Goal: Task Accomplishment & Management: Use online tool/utility

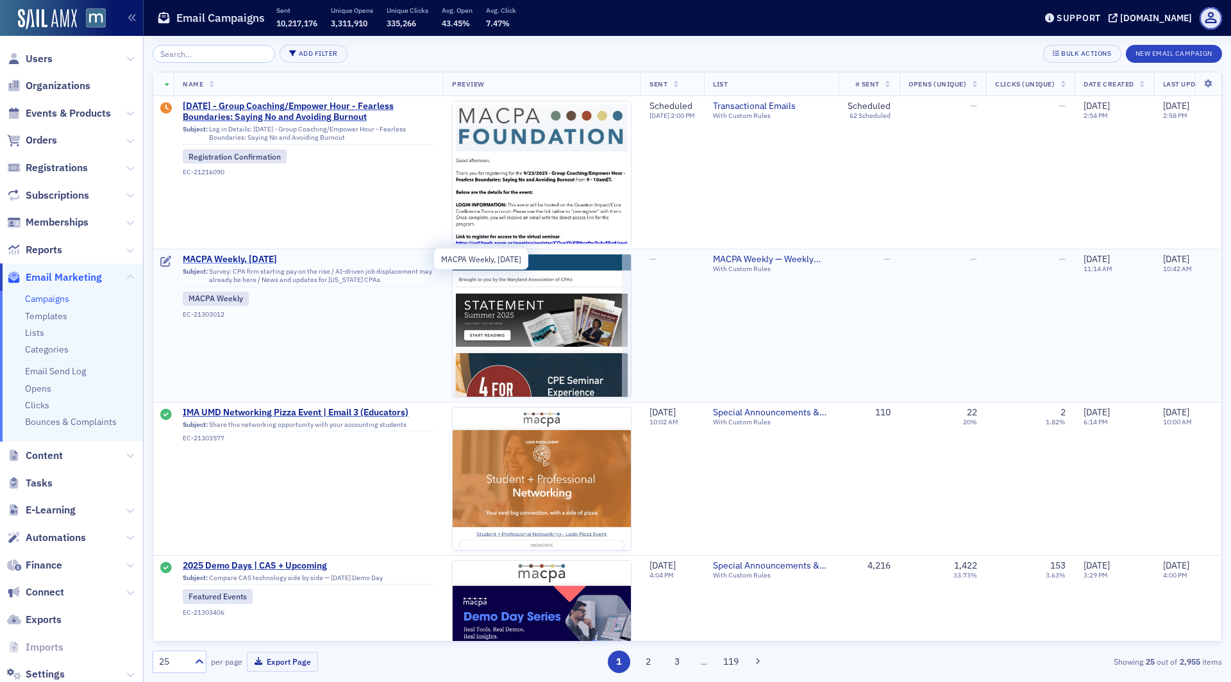
click at [242, 257] on span "MACPA Weekly, [DATE]" at bounding box center [308, 260] width 251 height 12
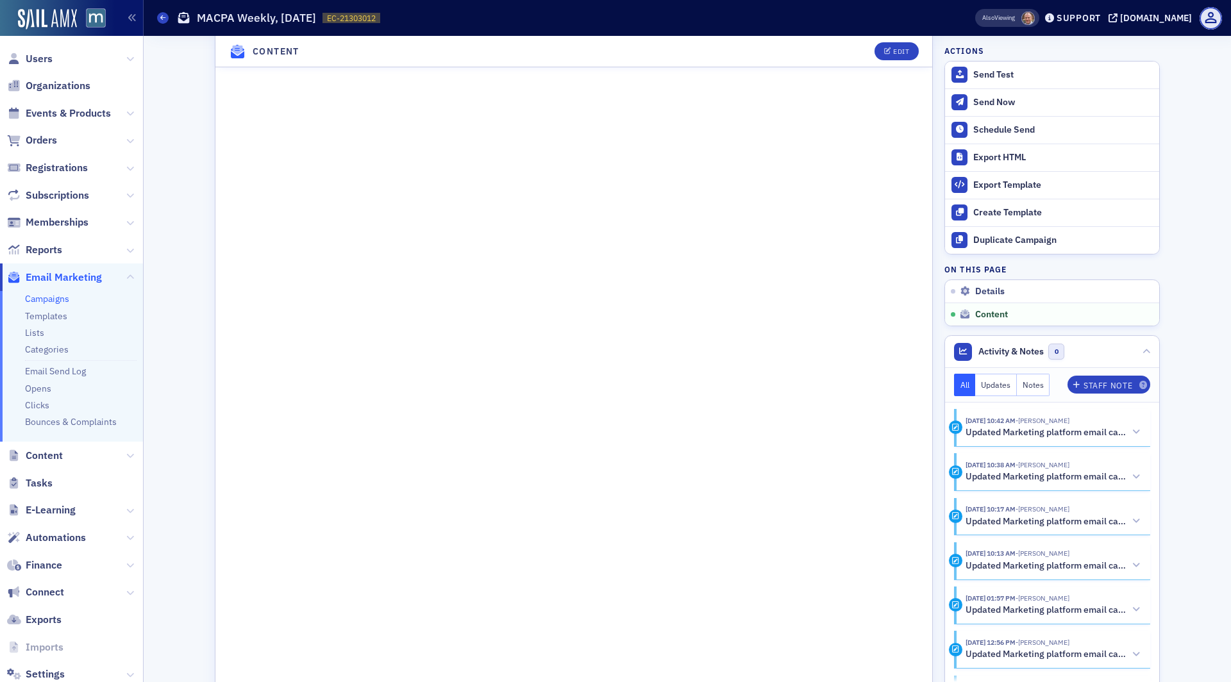
scroll to position [962, 0]
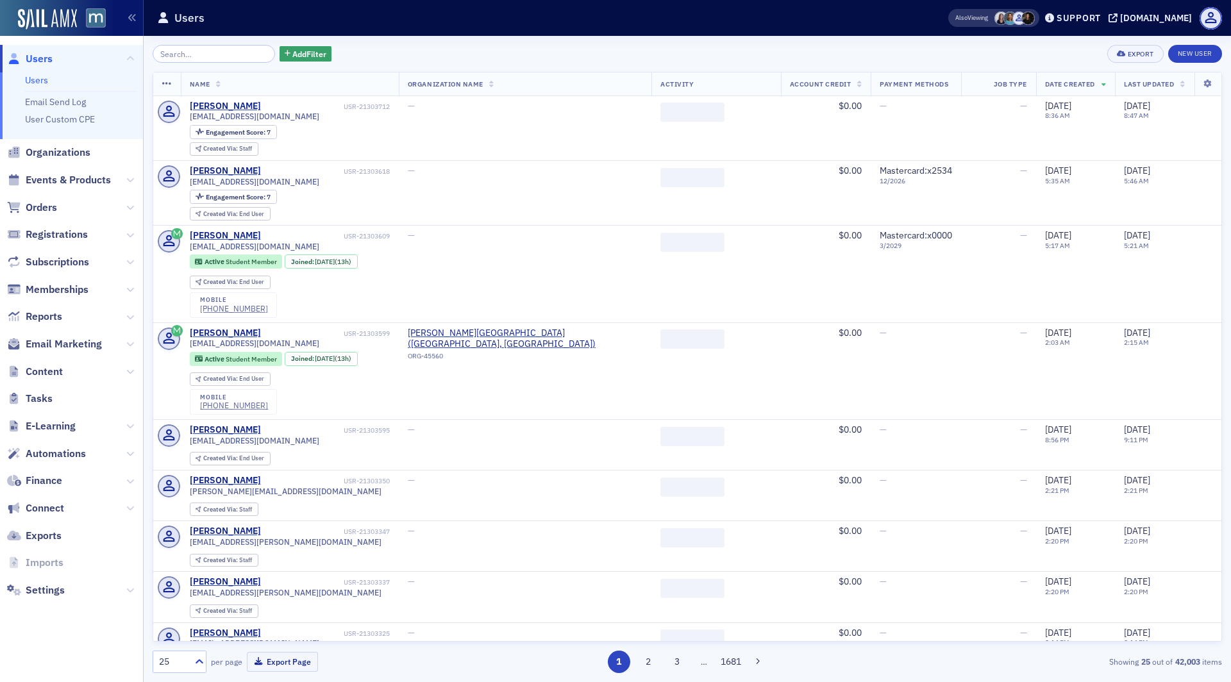
click at [60, 353] on span "Email Marketing" at bounding box center [71, 345] width 143 height 28
click at [59, 342] on span "Email Marketing" at bounding box center [64, 344] width 76 height 14
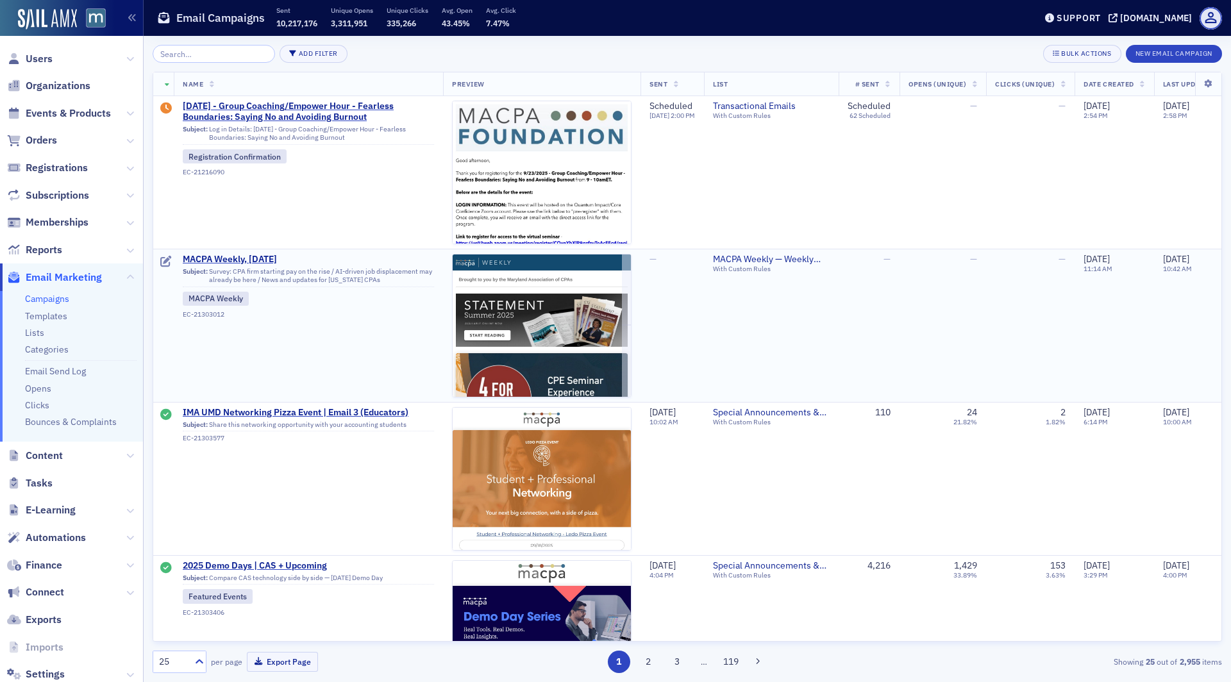
click at [251, 265] on span "Subject: Survey: CPA firm starting pay on the rise / AI-driven job displacement…" at bounding box center [308, 292] width 251 height 54
click at [248, 259] on span "MACPA Weekly, Sept. 12" at bounding box center [308, 260] width 251 height 12
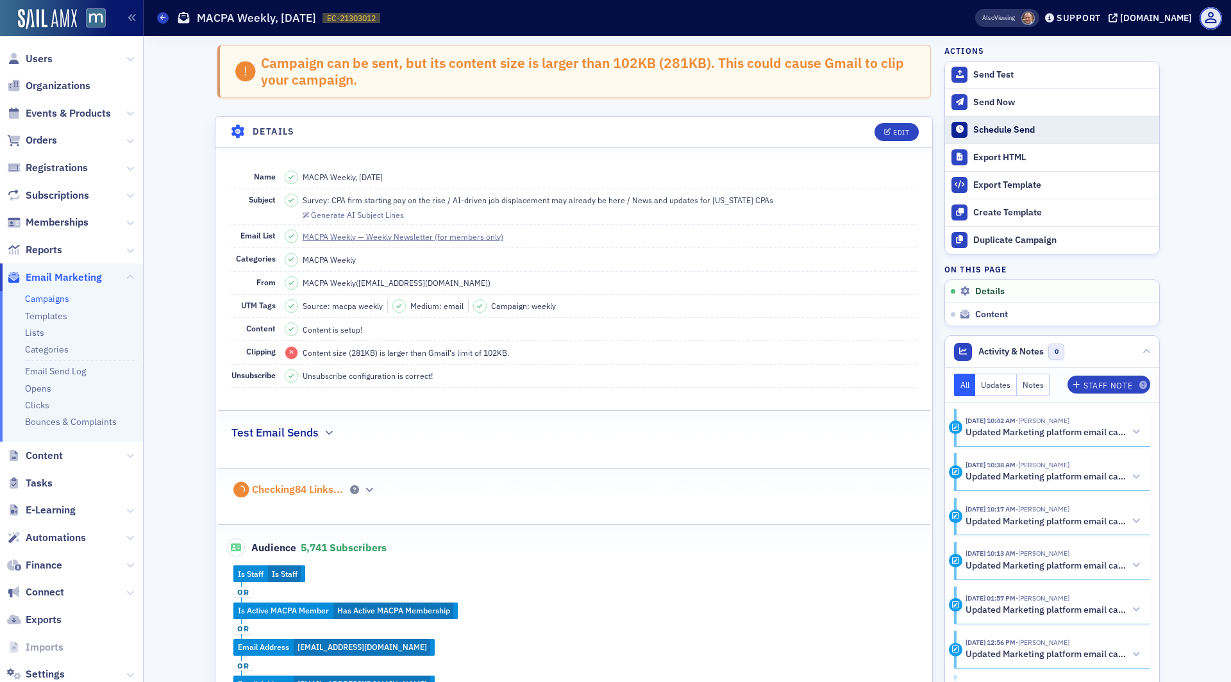
click at [1003, 124] on div "Schedule Send" at bounding box center [1063, 130] width 180 height 12
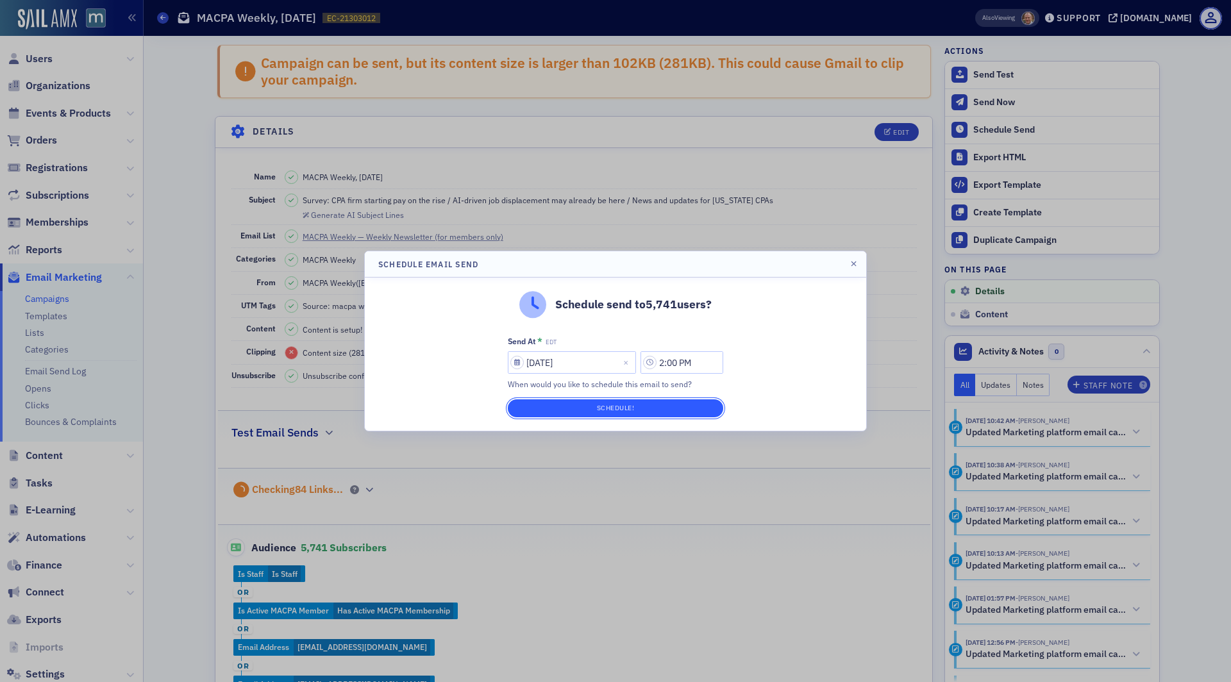
click at [657, 414] on button "Schedule!" at bounding box center [615, 408] width 215 height 18
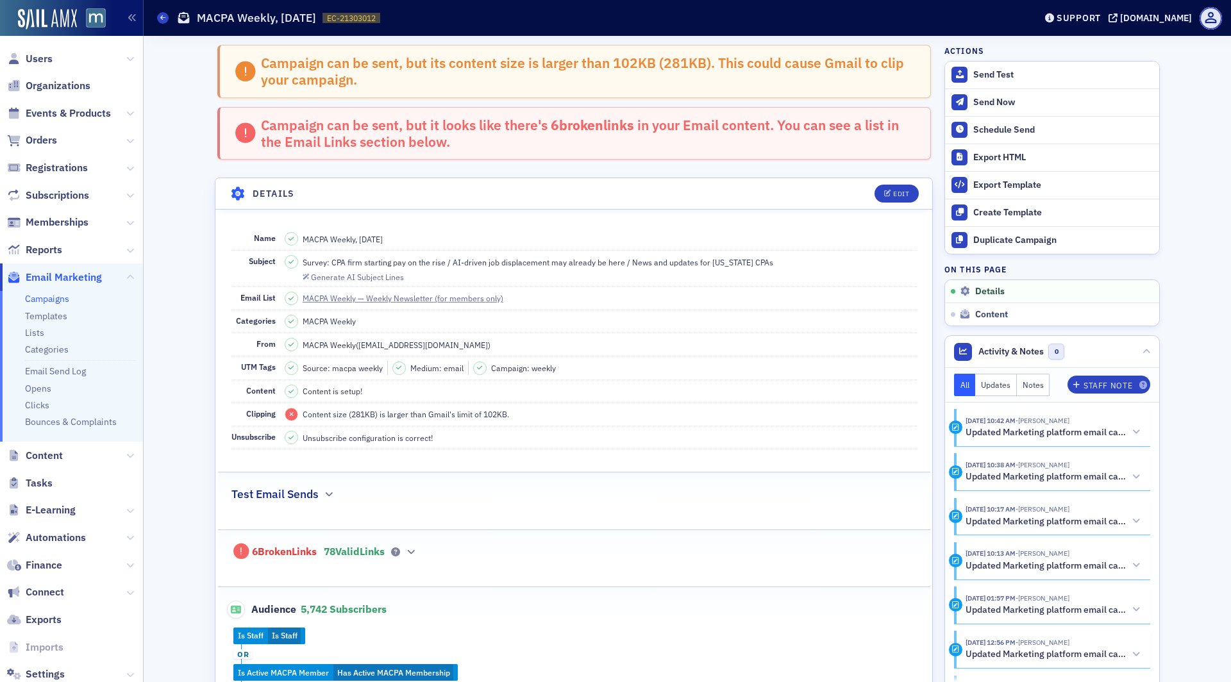
click at [52, 299] on link "Campaigns" at bounding box center [47, 299] width 44 height 12
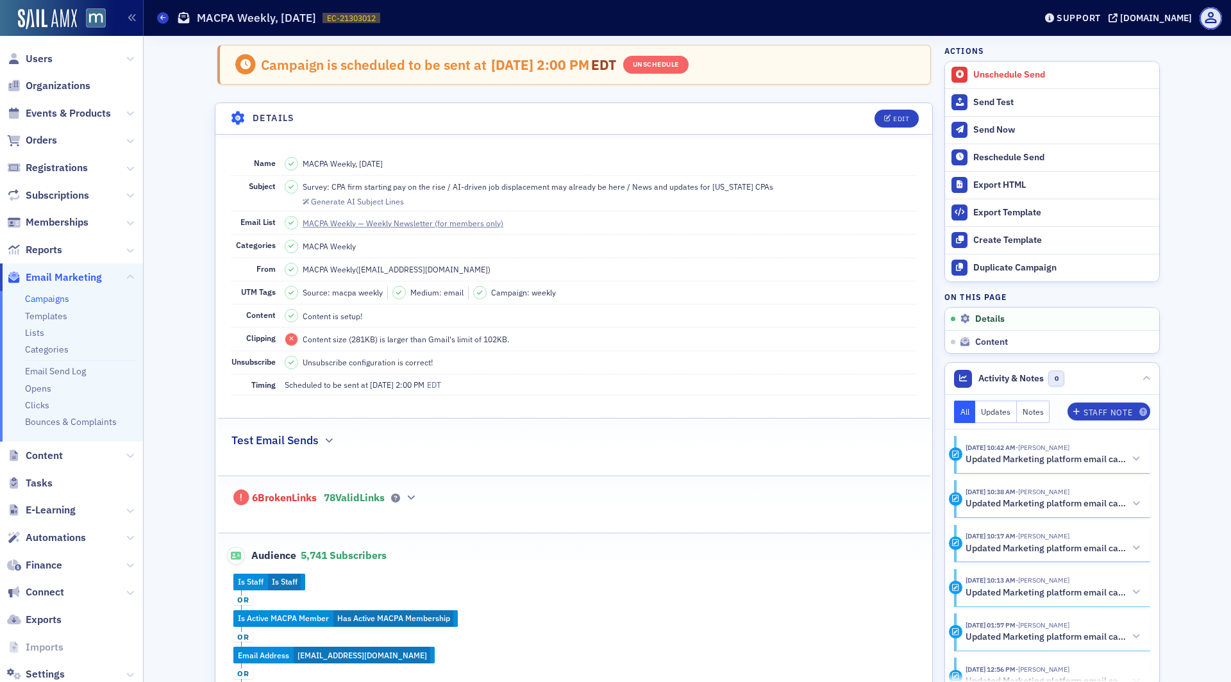
click at [48, 298] on link "Campaigns" at bounding box center [47, 299] width 44 height 12
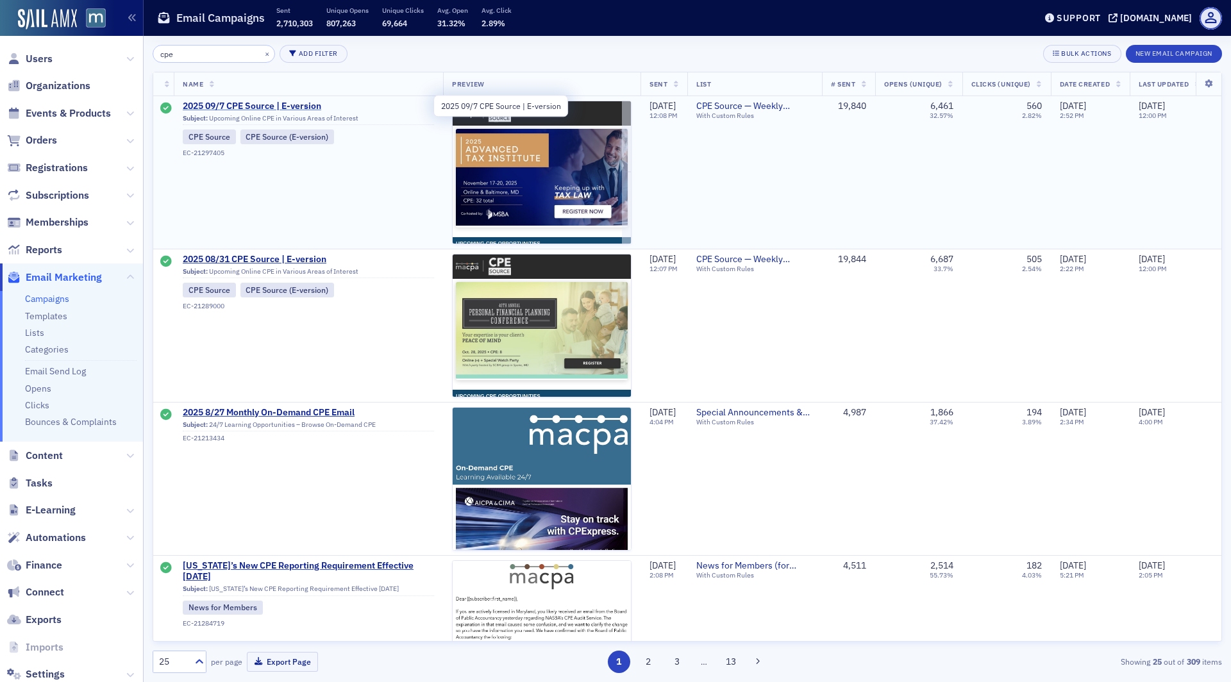
type input "cpe"
click at [250, 105] on span "2025 09/7 CPE Source | E-version" at bounding box center [308, 107] width 251 height 12
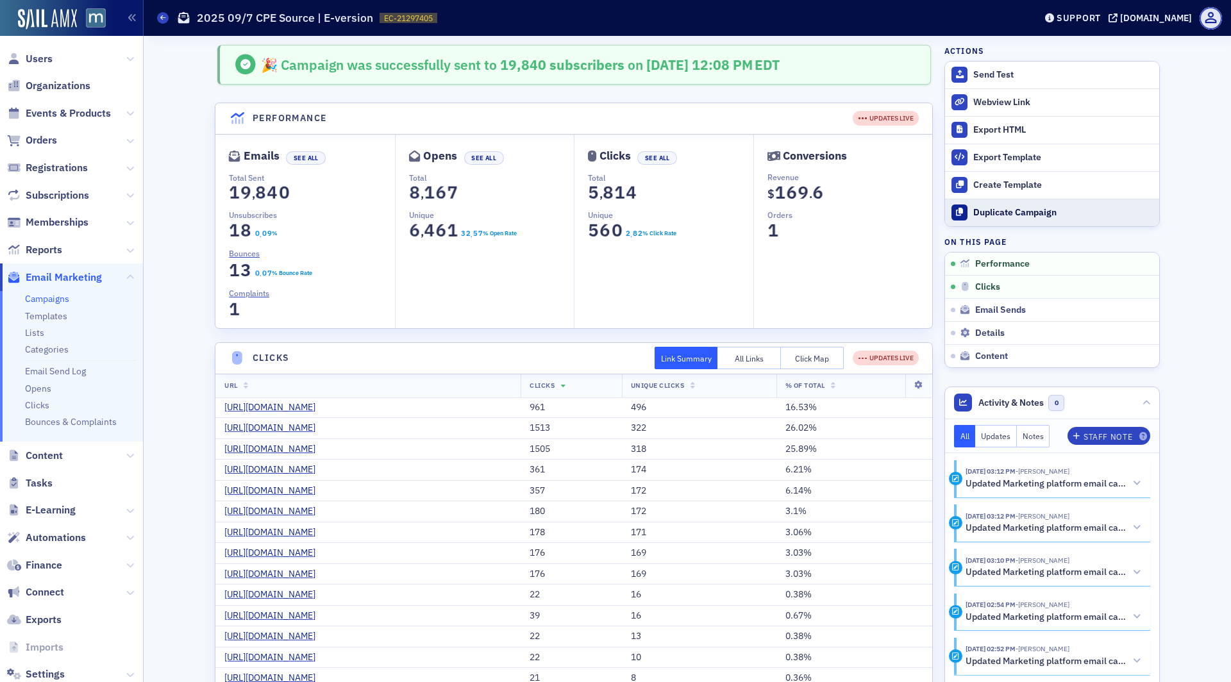
click at [1022, 217] on button "Duplicate Campaign" at bounding box center [1052, 213] width 214 height 28
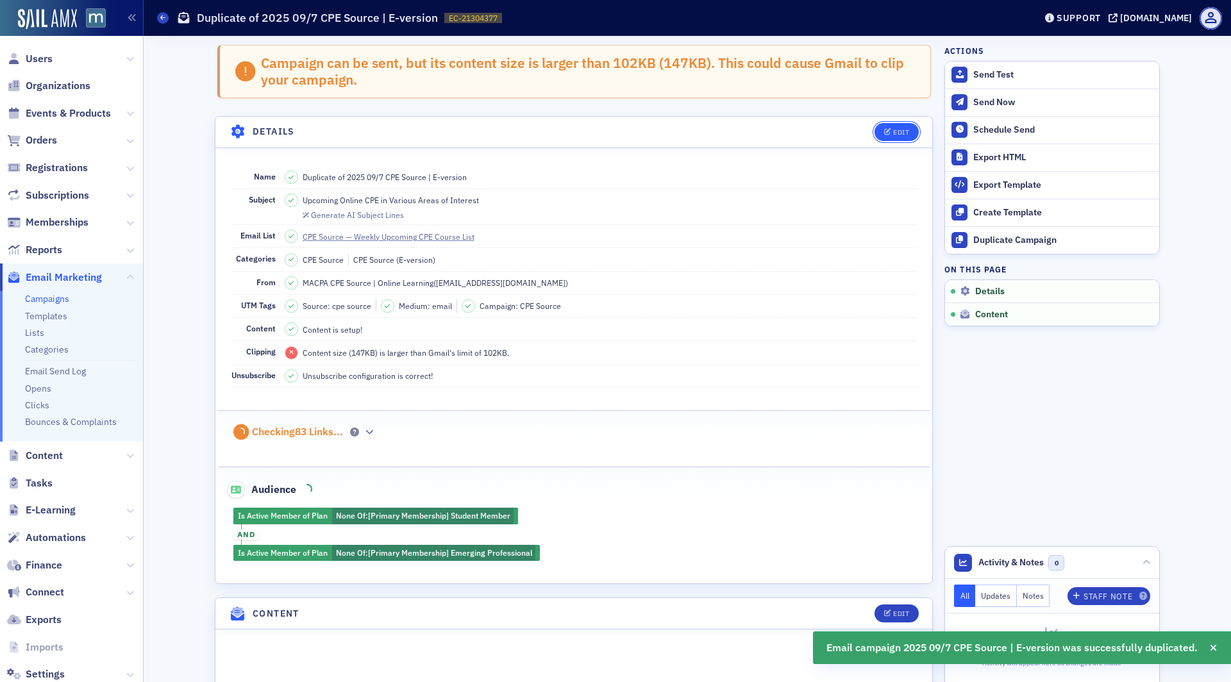
click at [892, 138] on button "Edit" at bounding box center [897, 132] width 44 height 18
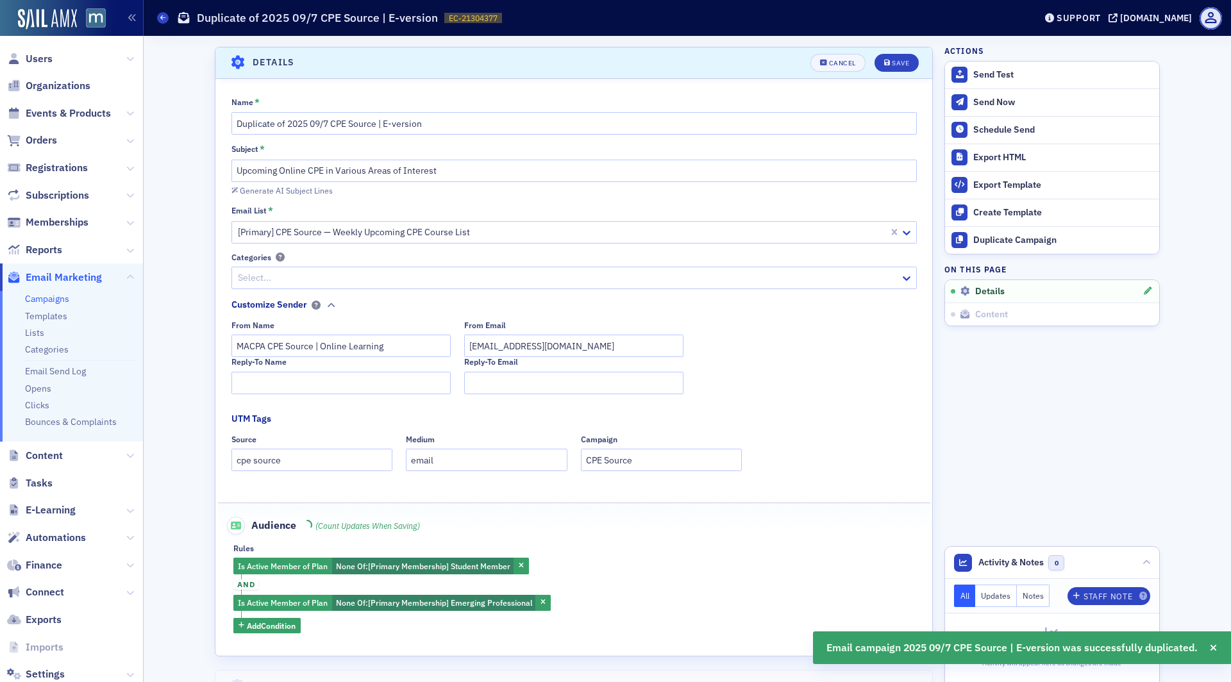
scroll to position [72, 0]
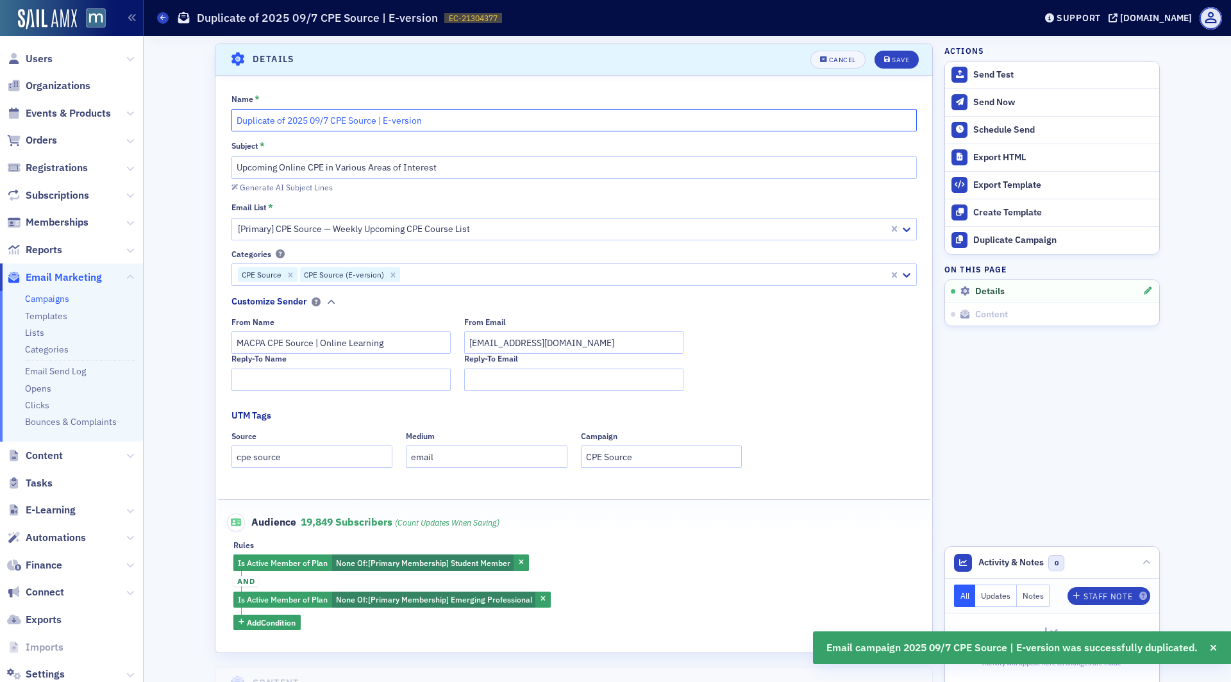
drag, startPoint x: 288, startPoint y: 119, endPoint x: 191, endPoint y: 118, distance: 96.8
click at [280, 121] on input "2025 09/7 CPE Source | E-version" at bounding box center [573, 120] width 685 height 22
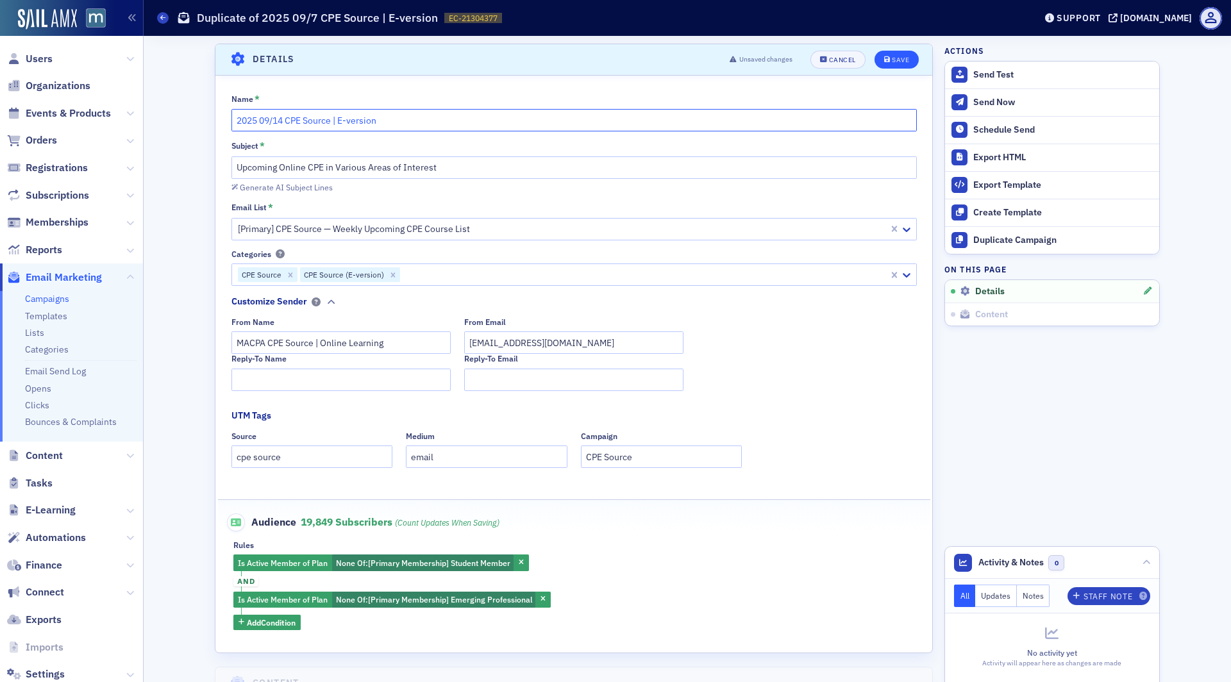
type input "2025 09/14 CPE Source | E-version"
click at [889, 60] on icon "submit" at bounding box center [887, 59] width 6 height 7
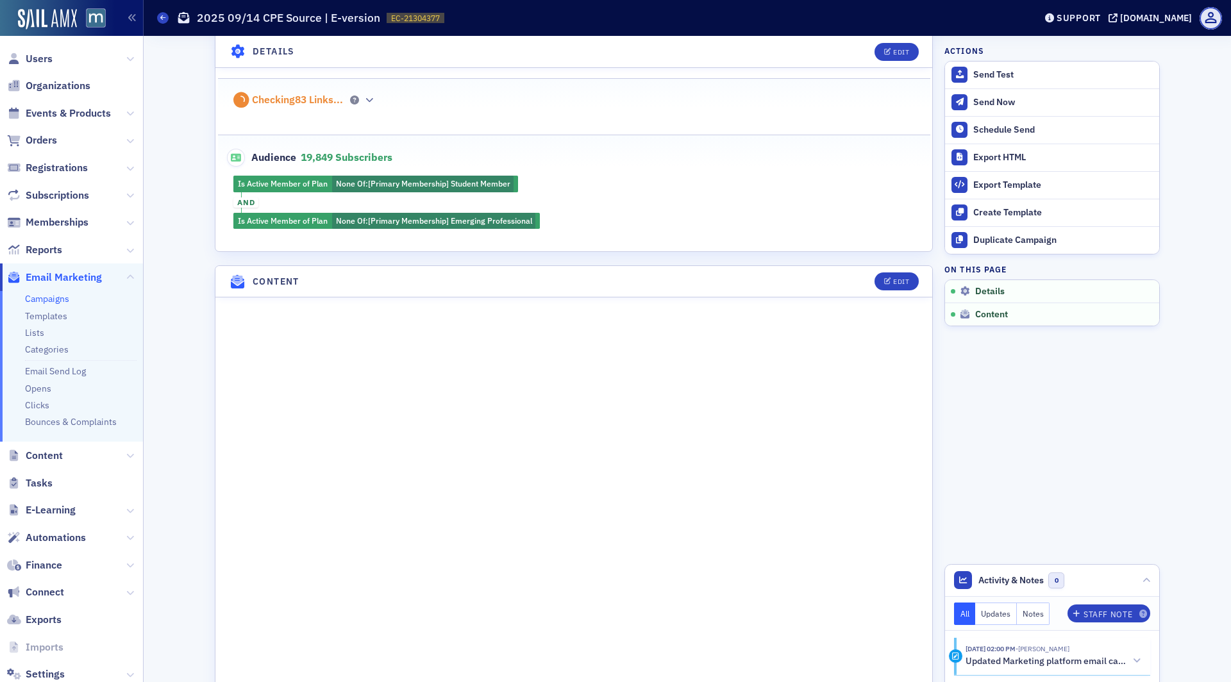
scroll to position [340, 0]
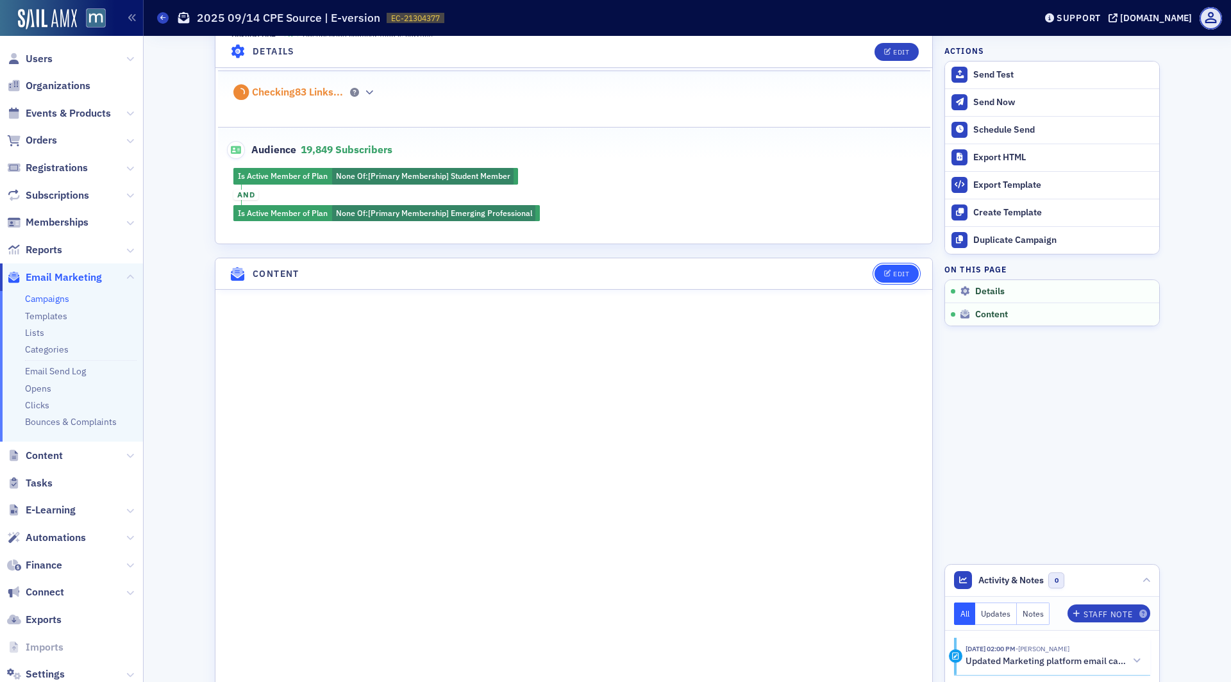
click at [898, 271] on div "Edit" at bounding box center [901, 274] width 16 height 7
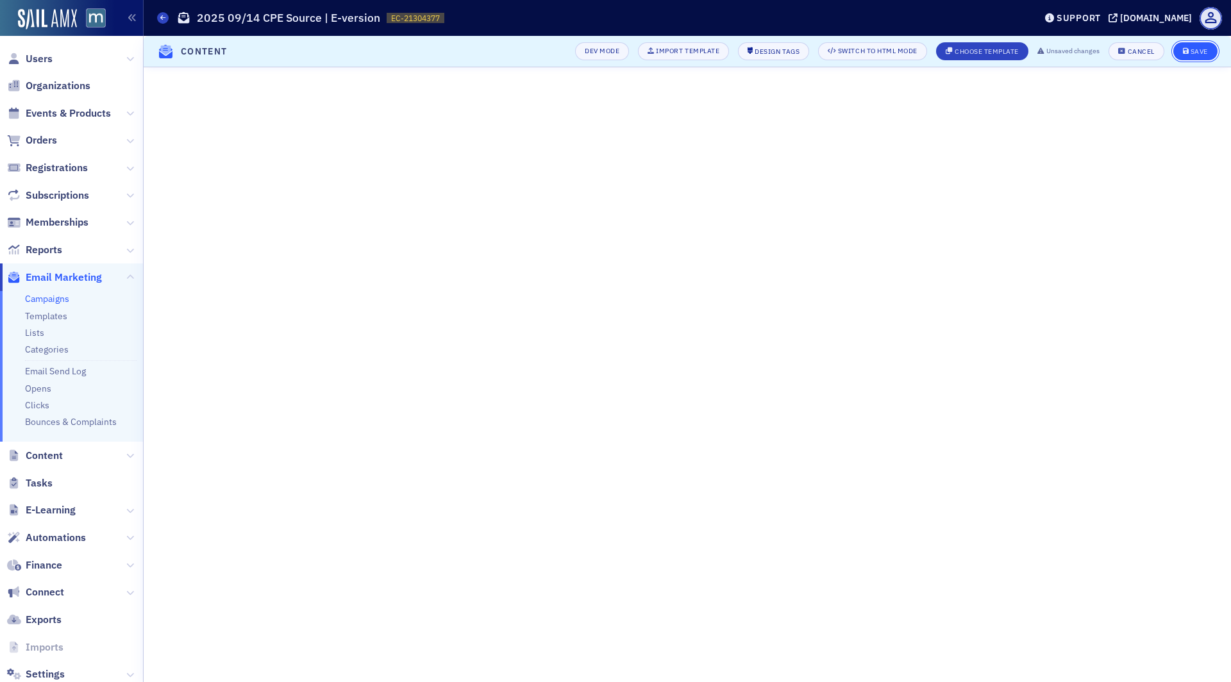
click at [1198, 56] on button "Save" at bounding box center [1195, 51] width 44 height 18
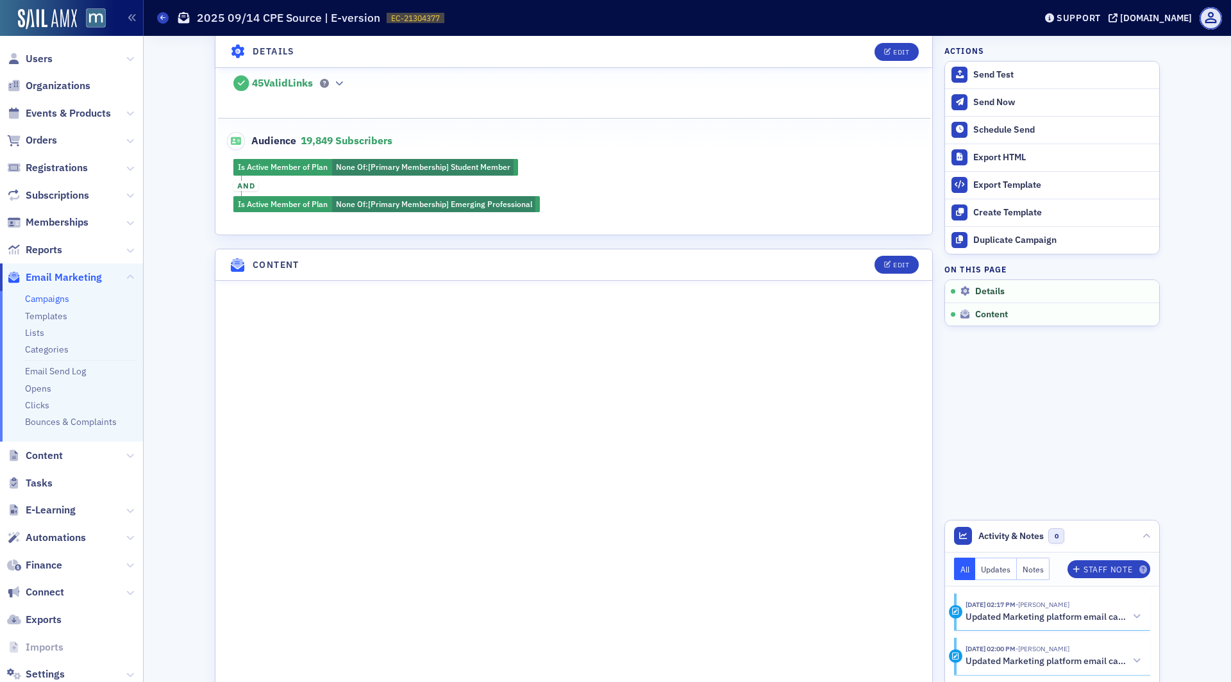
scroll to position [362, 0]
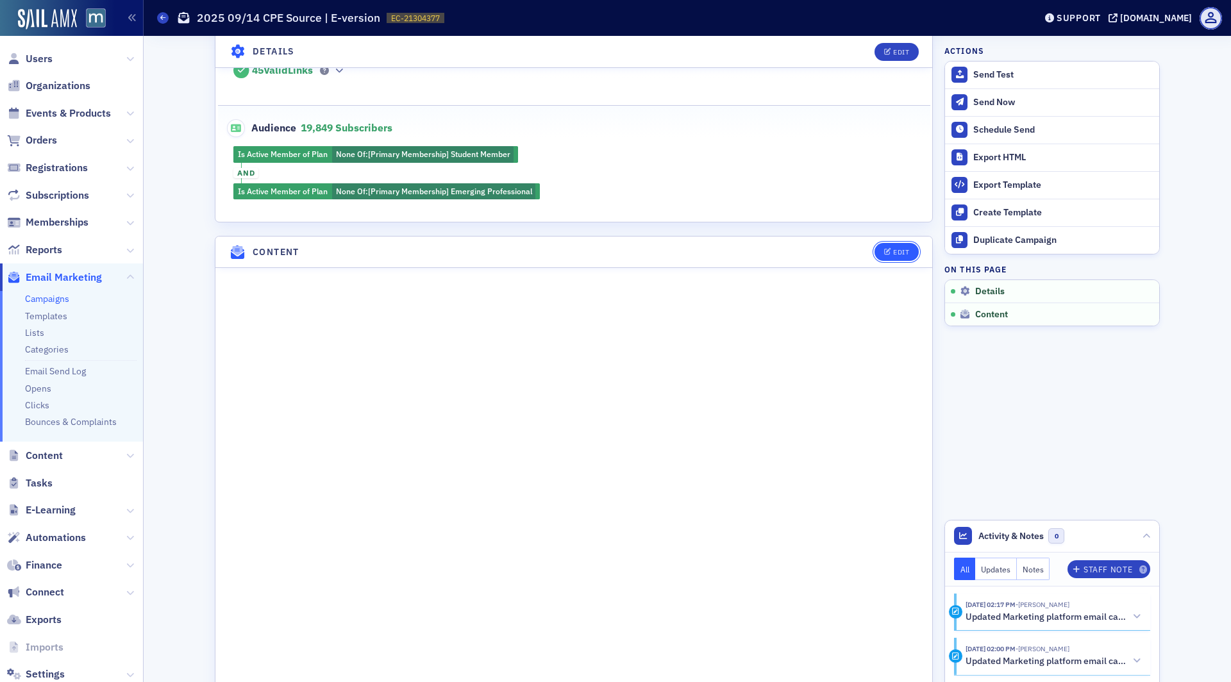
click at [894, 249] on div "Edit" at bounding box center [901, 252] width 16 height 7
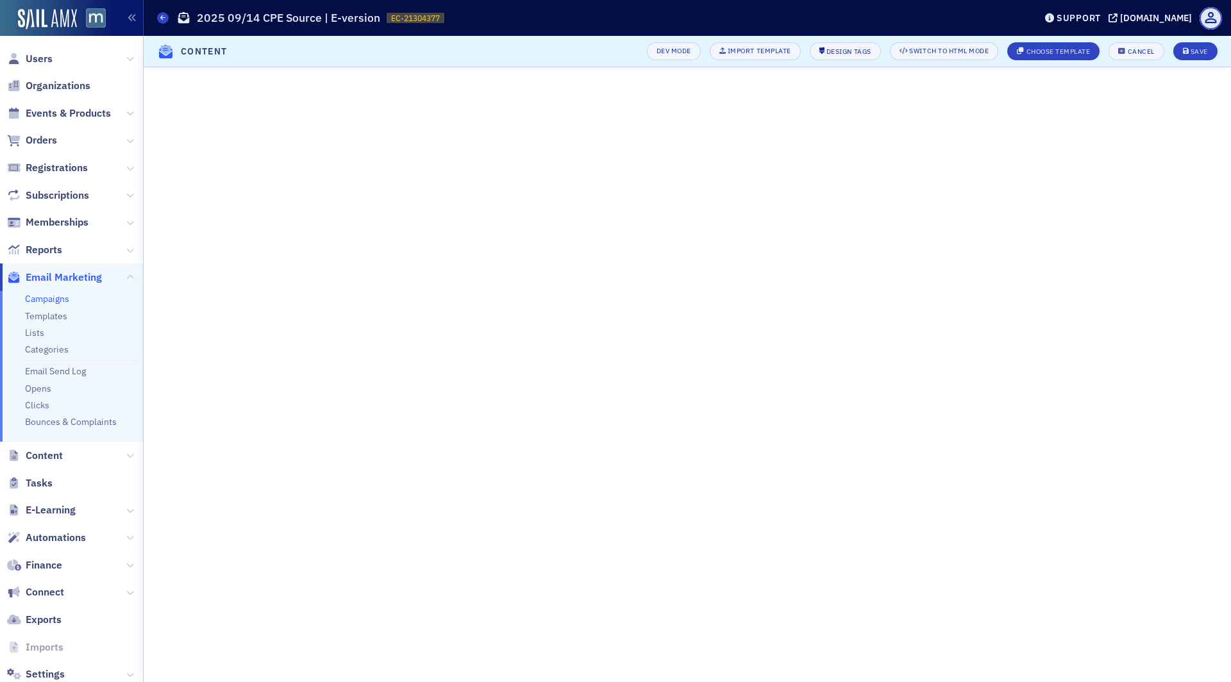
scroll to position [0, 0]
click at [1189, 38] on header "Content Dev Mode Import Template Design Tags Switch to HTML Mode Choose Templat…" at bounding box center [687, 51] width 1087 height 31
click at [1191, 49] on div "Save" at bounding box center [1199, 51] width 17 height 7
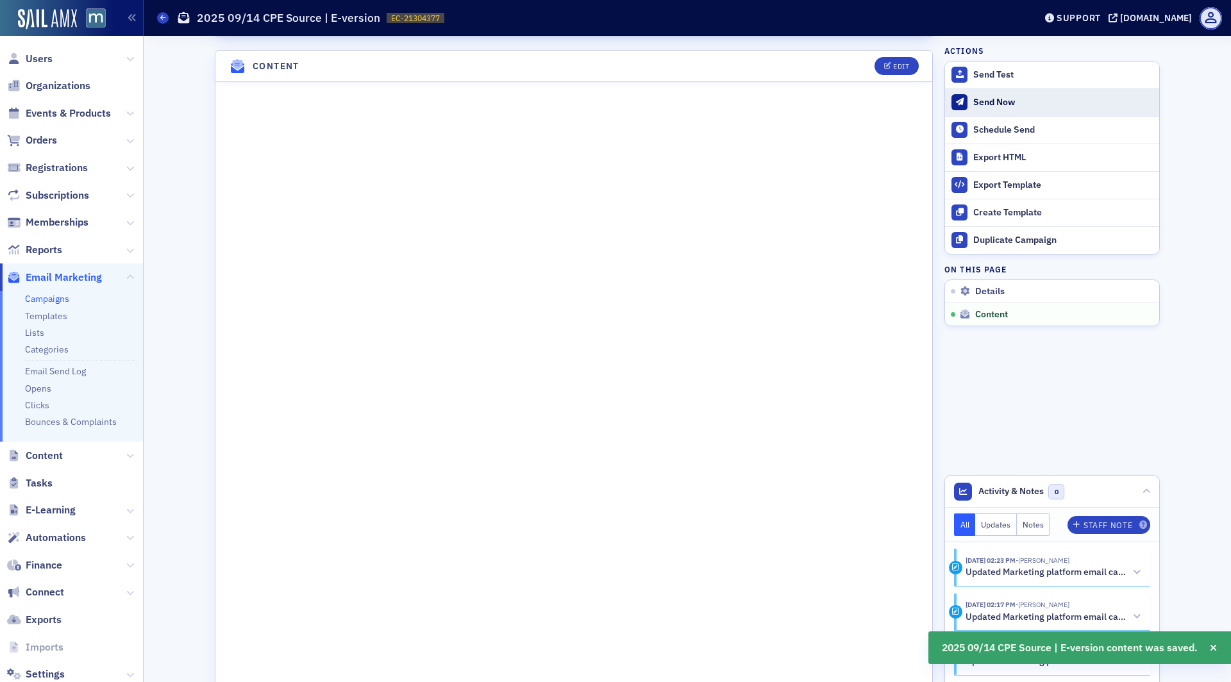
scroll to position [550, 0]
click at [1015, 130] on div "Schedule Send" at bounding box center [1063, 130] width 180 height 12
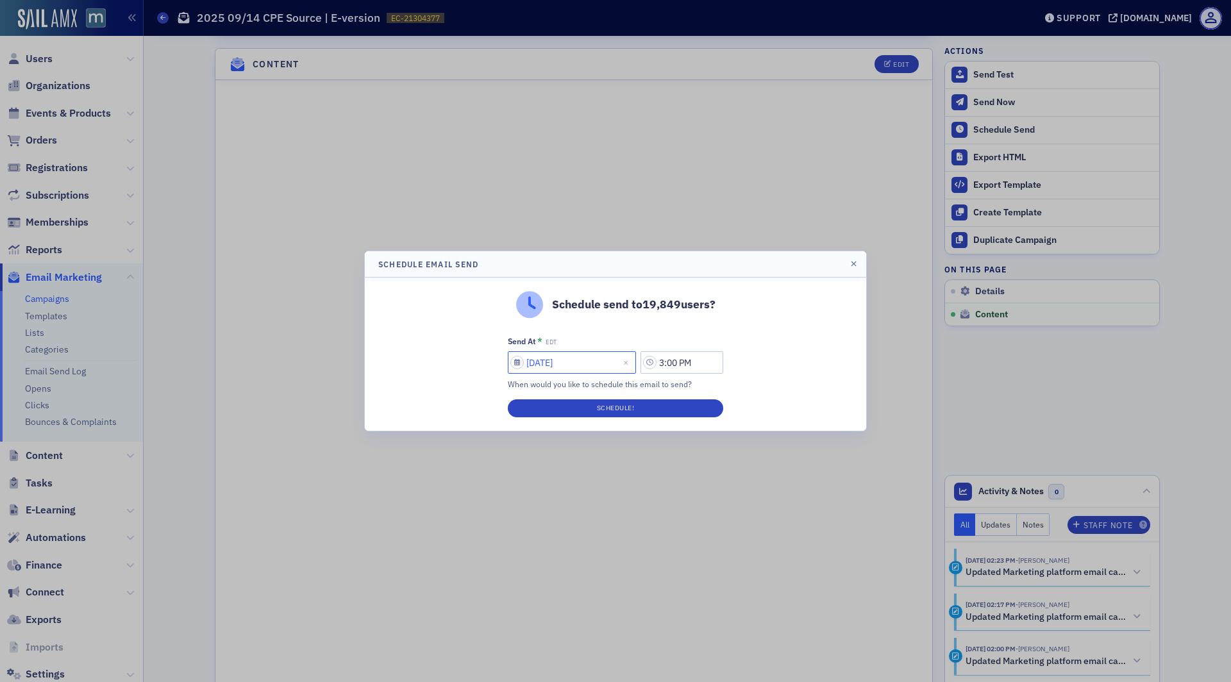
select select "8"
select select "2025"
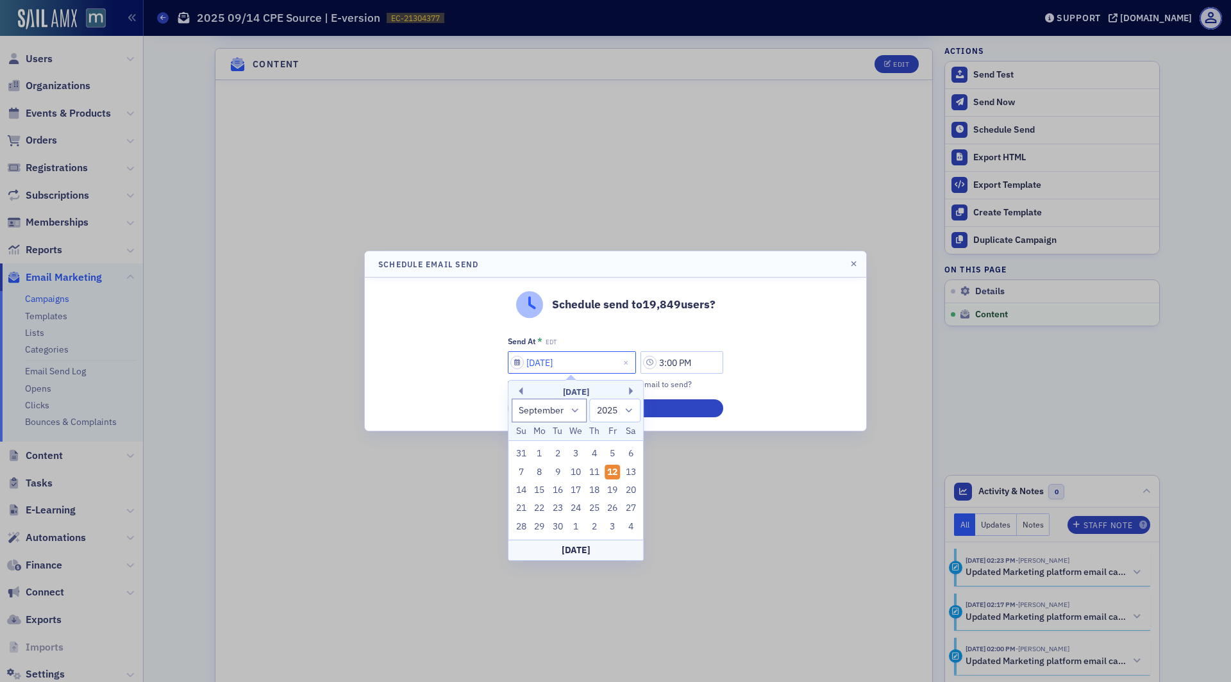
click at [546, 362] on input "[DATE]" at bounding box center [572, 362] width 128 height 22
click at [523, 491] on div "14" at bounding box center [521, 490] width 15 height 15
type input "[DATE]"
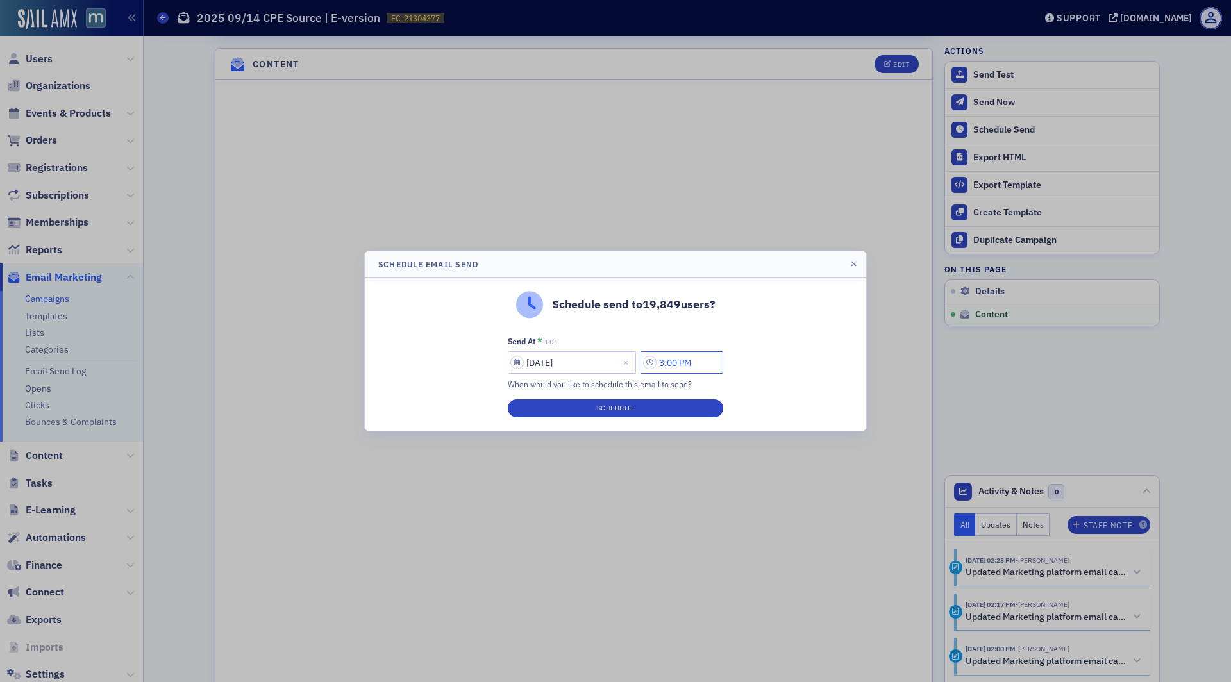
drag, startPoint x: 671, startPoint y: 365, endPoint x: 656, endPoint y: 365, distance: 14.7
click at [656, 365] on input "3:00 PM" at bounding box center [682, 362] width 83 height 22
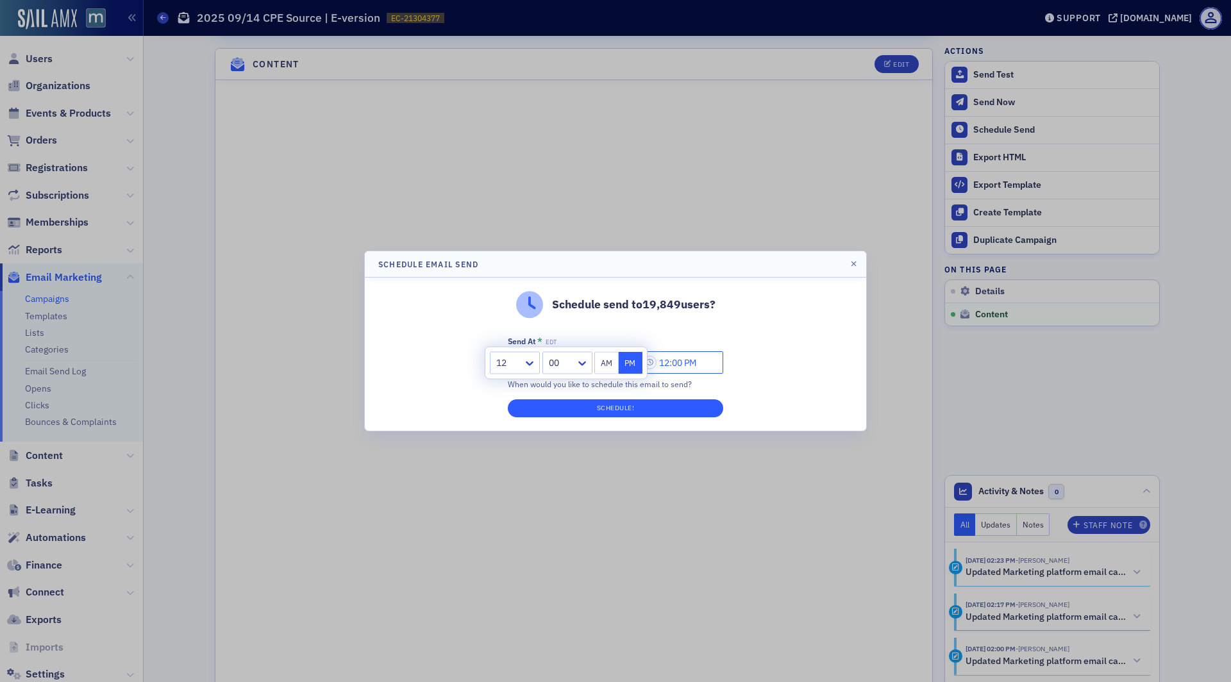
type input "12:00 PM"
click at [642, 411] on button "Schedule!" at bounding box center [615, 408] width 215 height 18
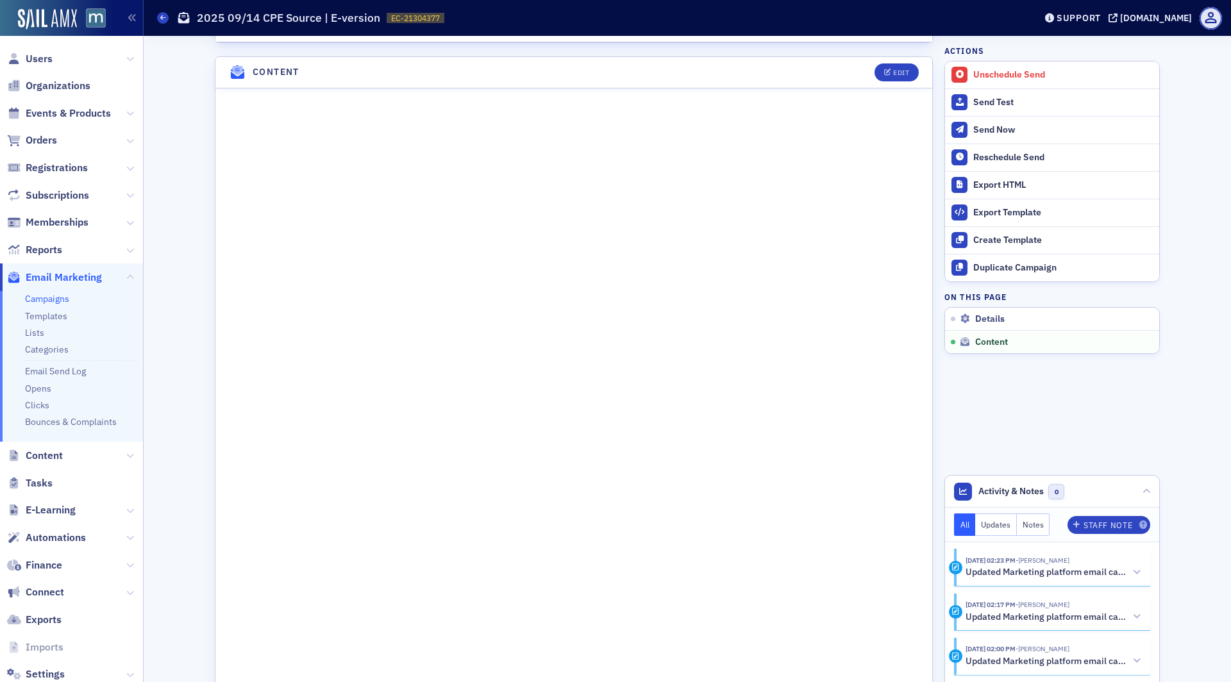
scroll to position [557, 0]
